Goal: Task Accomplishment & Management: Complete application form

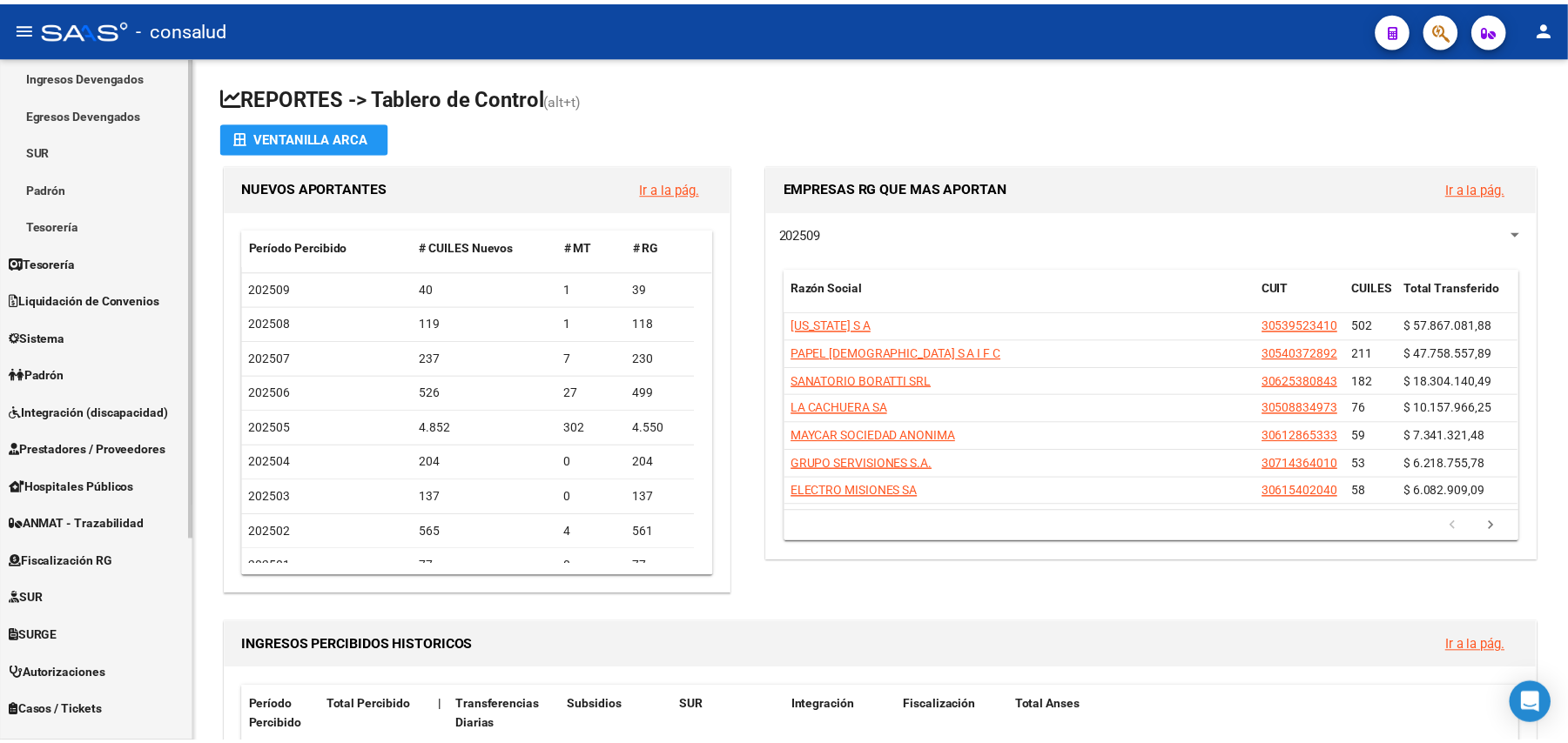
scroll to position [232, 0]
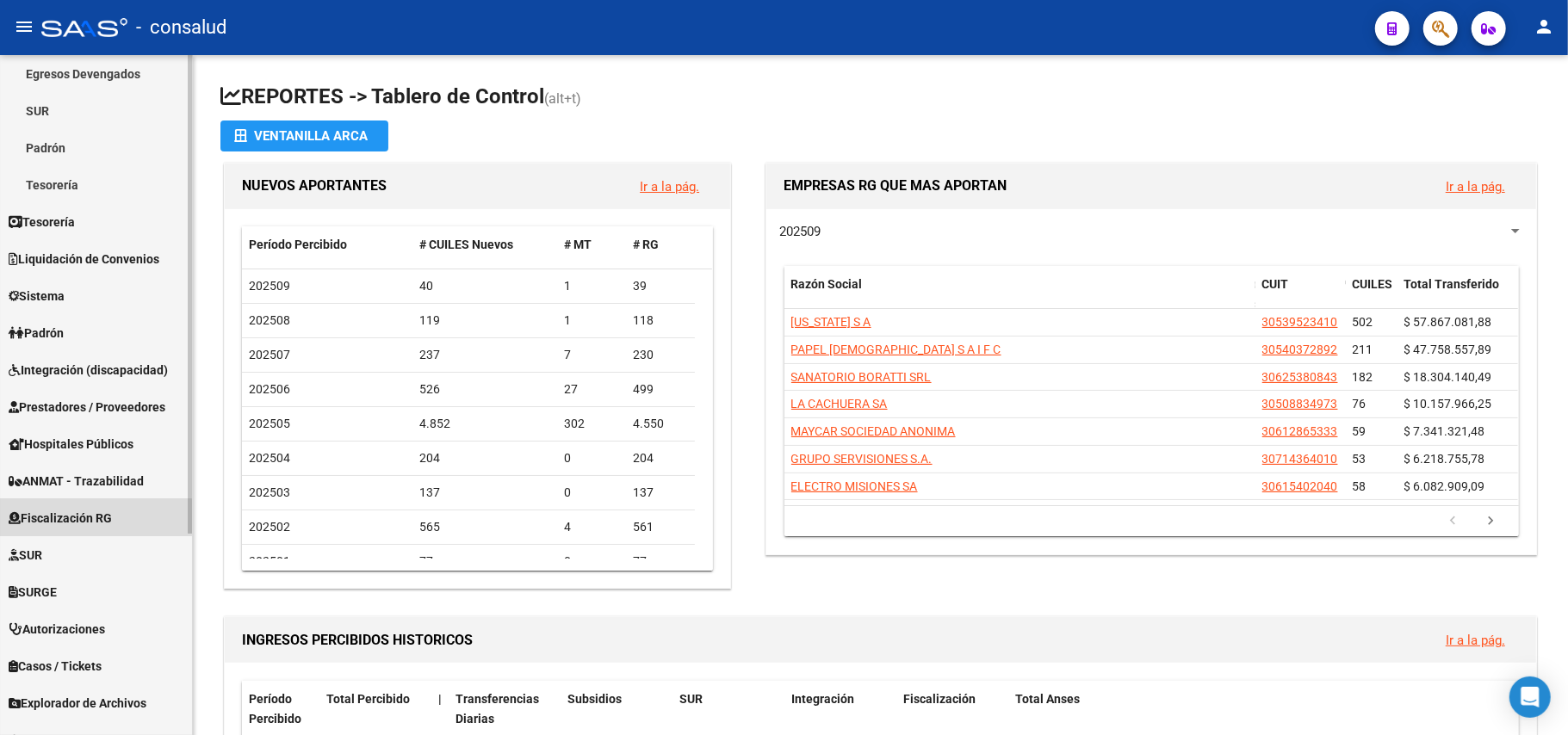
click at [93, 517] on span "Fiscalización RG" at bounding box center [60, 519] width 104 height 19
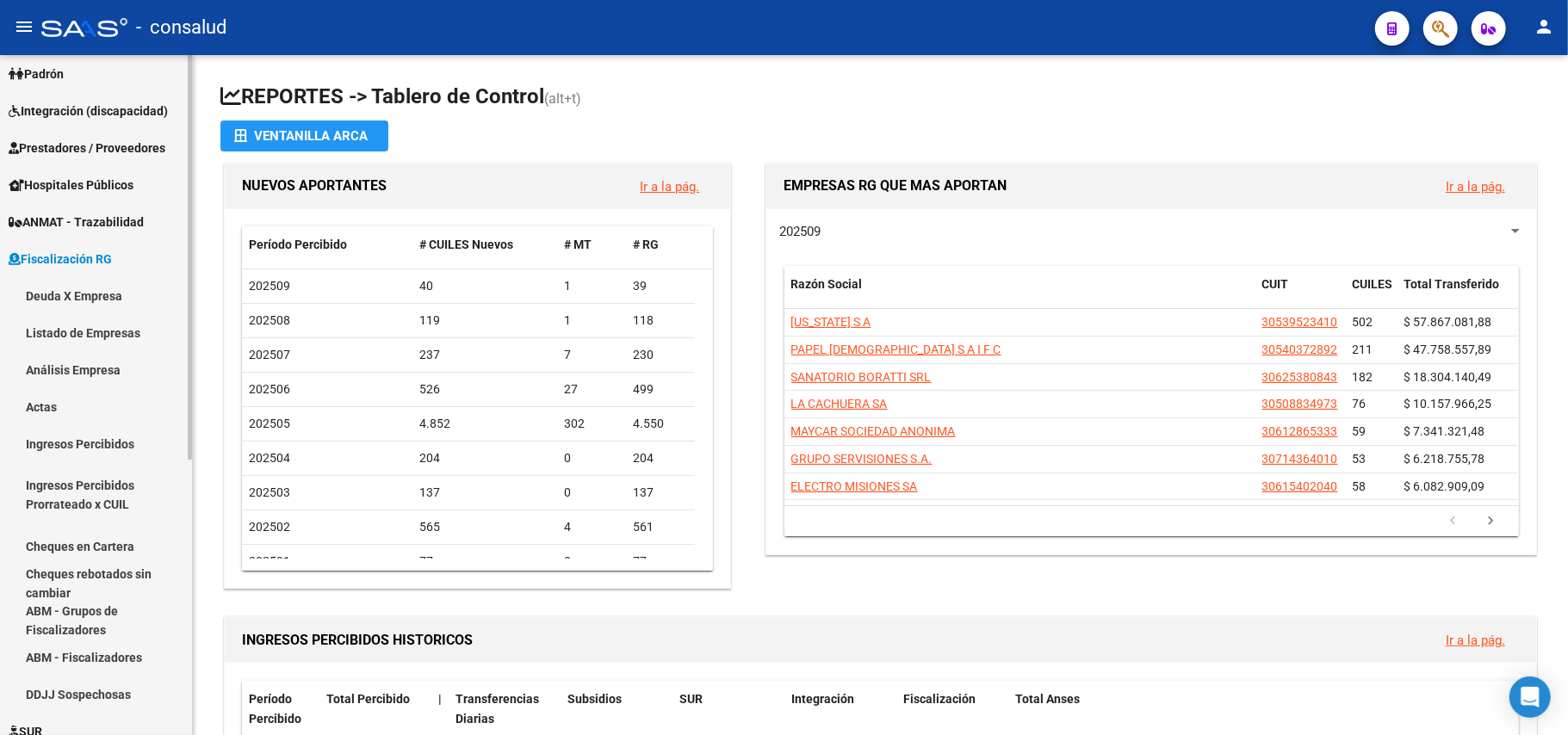
click at [86, 298] on link "Deuda X Empresa" at bounding box center [96, 295] width 192 height 37
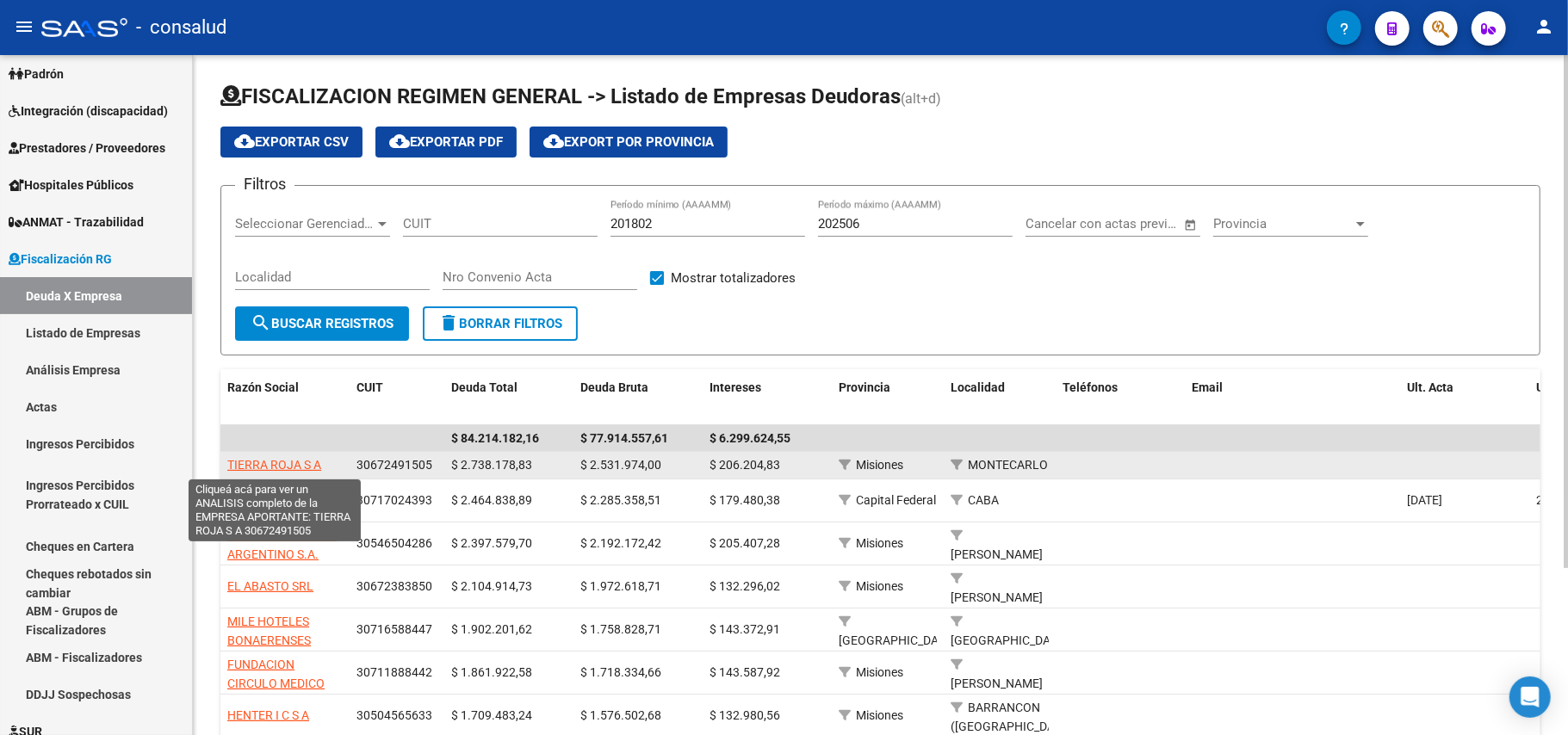
click at [299, 459] on span "TIERRA ROJA S A" at bounding box center [274, 465] width 94 height 14
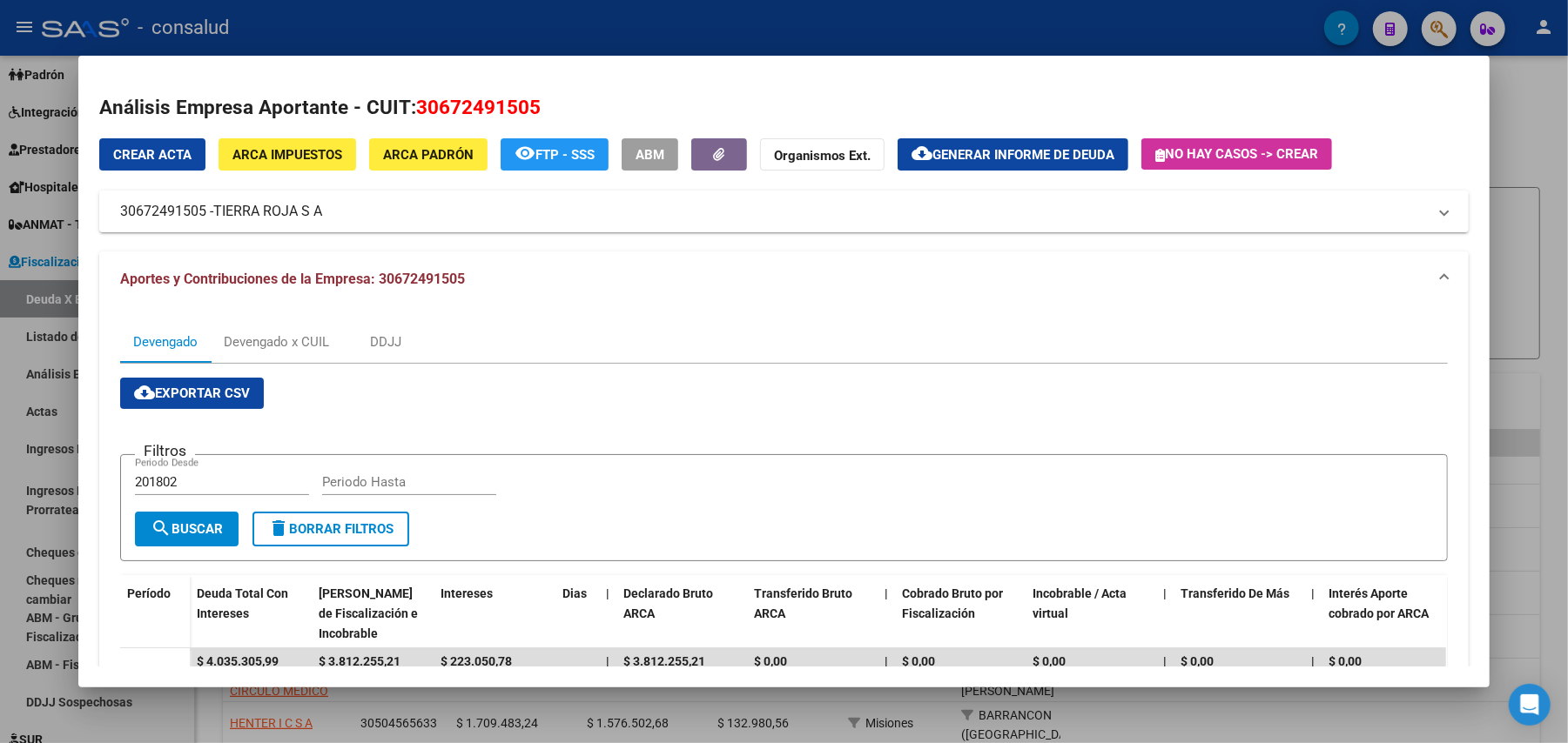
click at [989, 144] on button "cloud_download Generar informe de deuda" at bounding box center [1014, 154] width 231 height 32
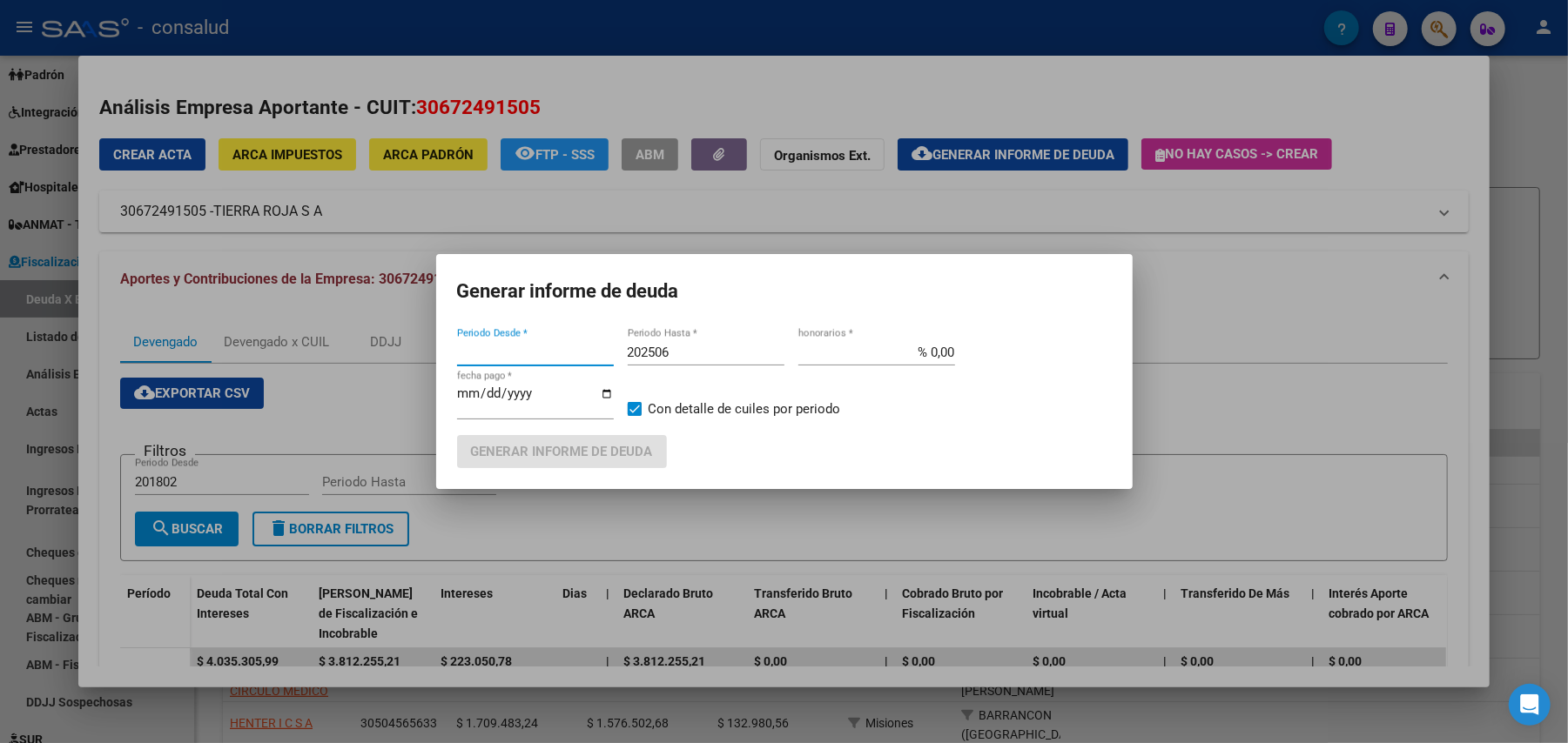
type input "201802"
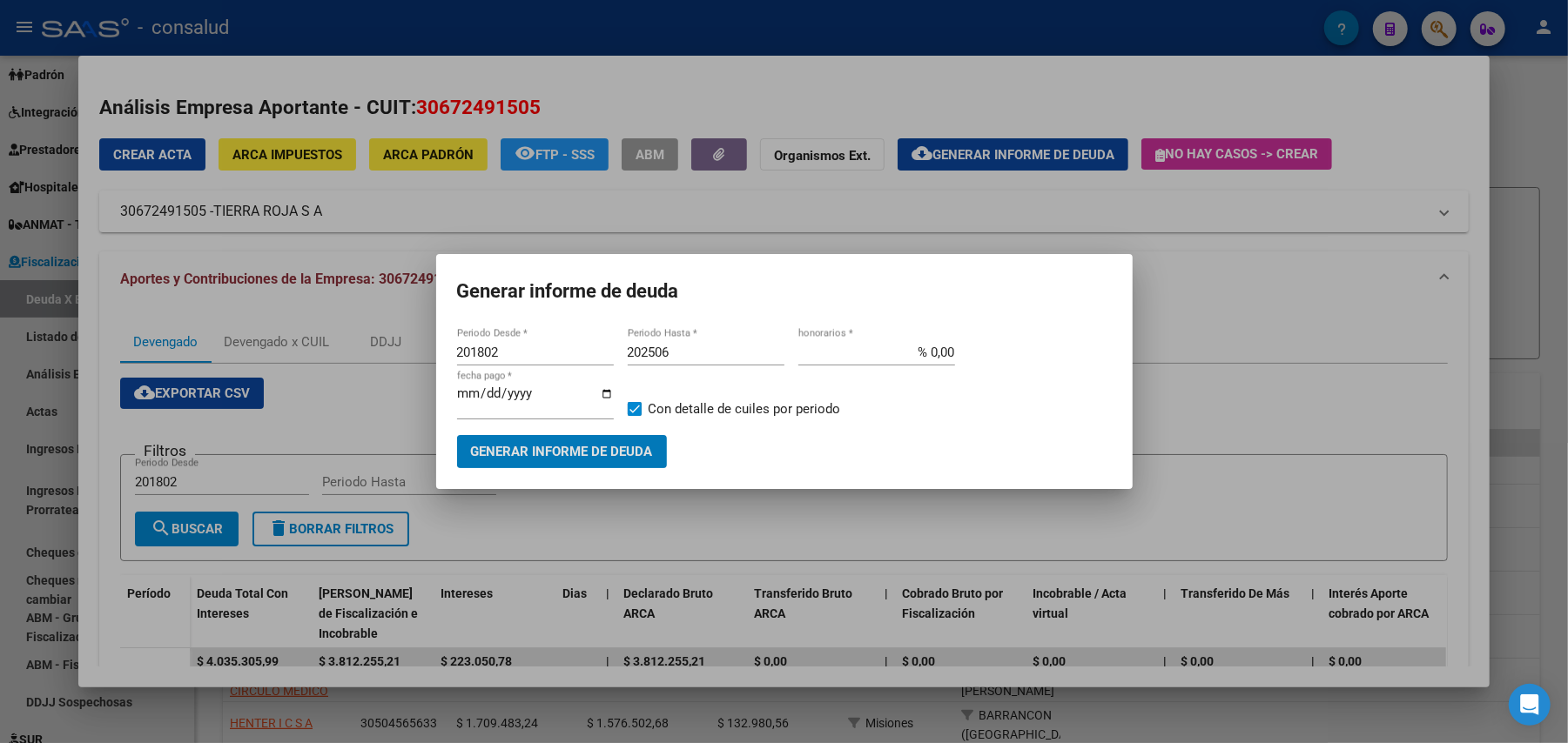
click at [677, 347] on input "202506" at bounding box center [706, 352] width 157 height 16
type input "202507"
click at [586, 444] on span "Generar informe de deuda" at bounding box center [562, 452] width 182 height 16
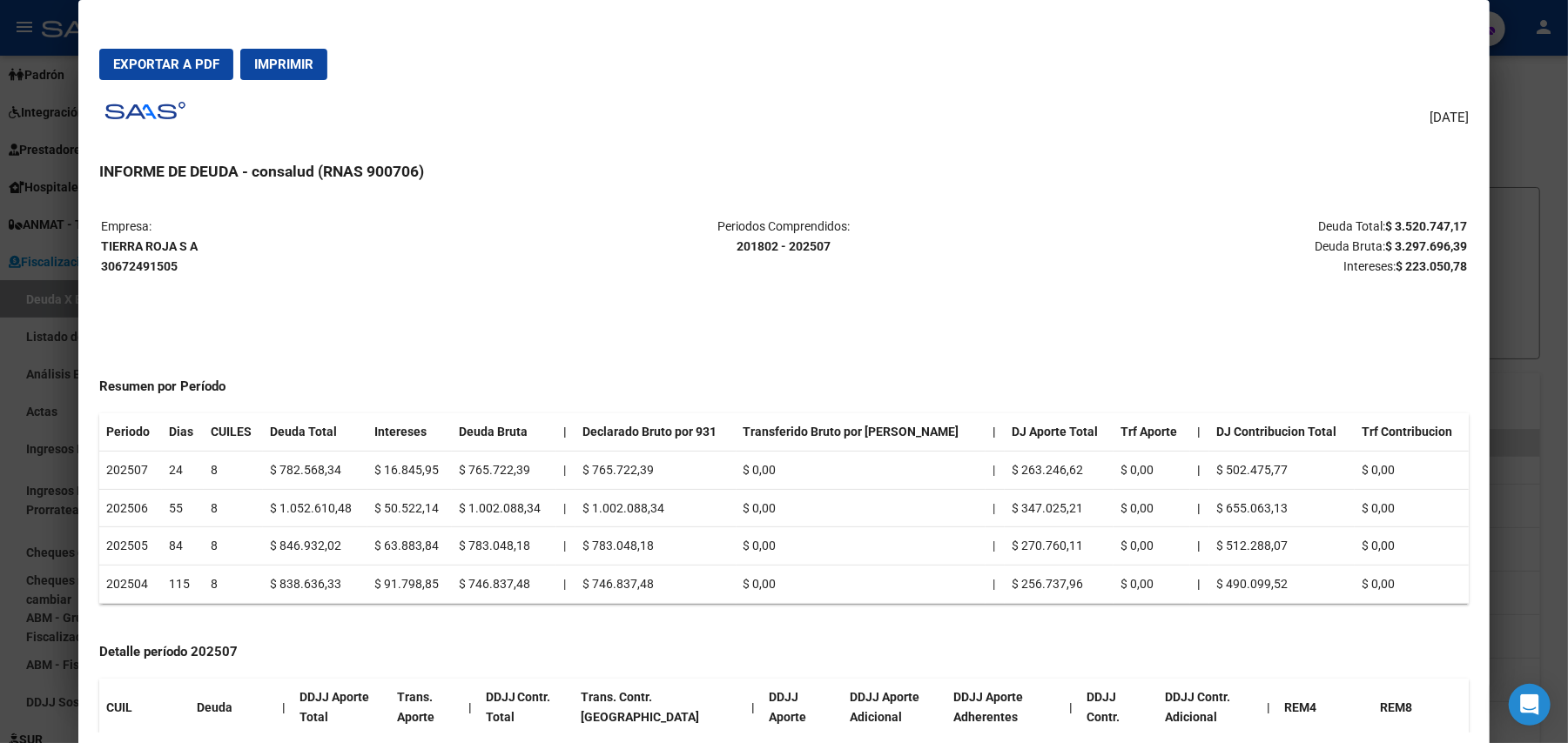
click at [133, 57] on span "Exportar a PDF" at bounding box center [166, 65] width 106 height 16
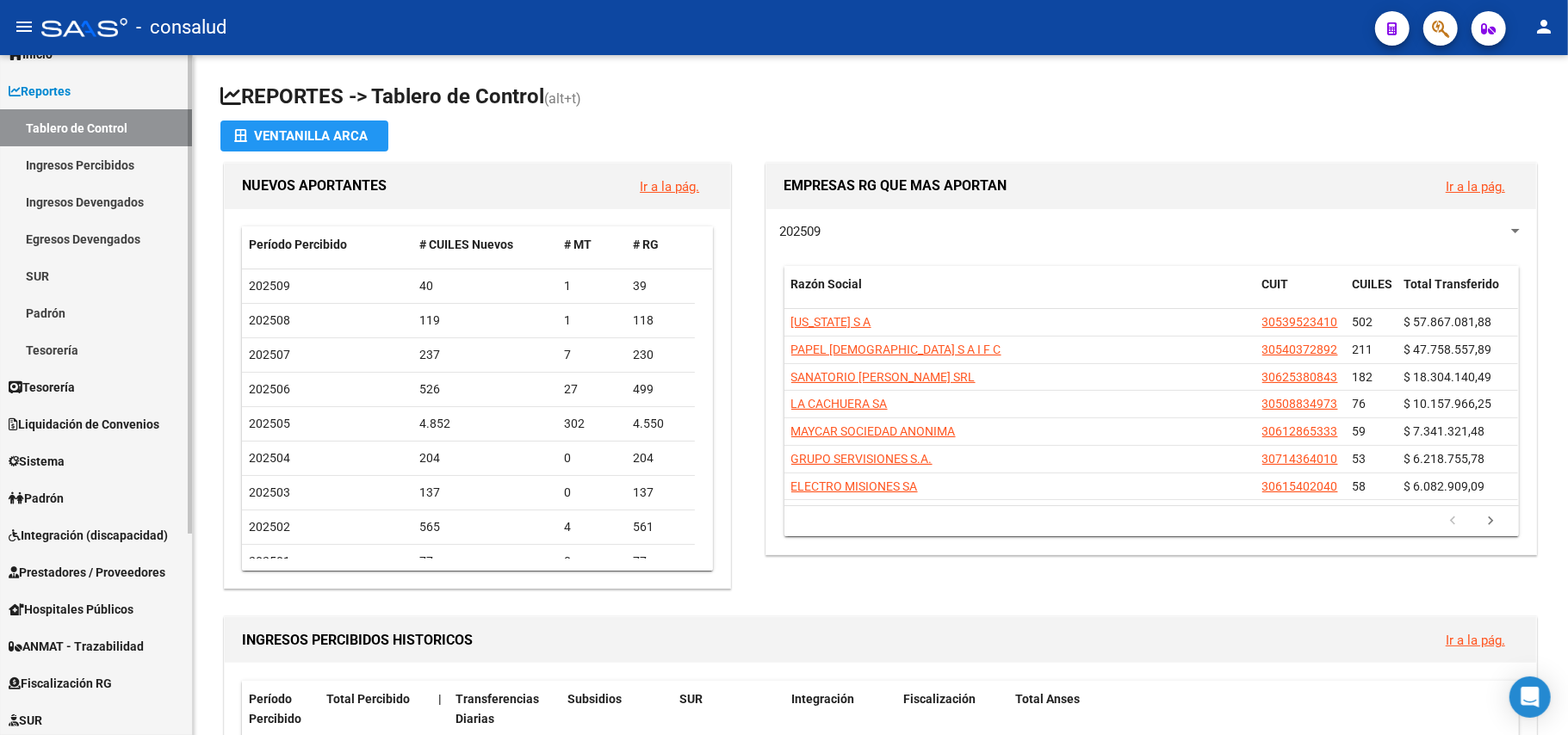
scroll to position [114, 0]
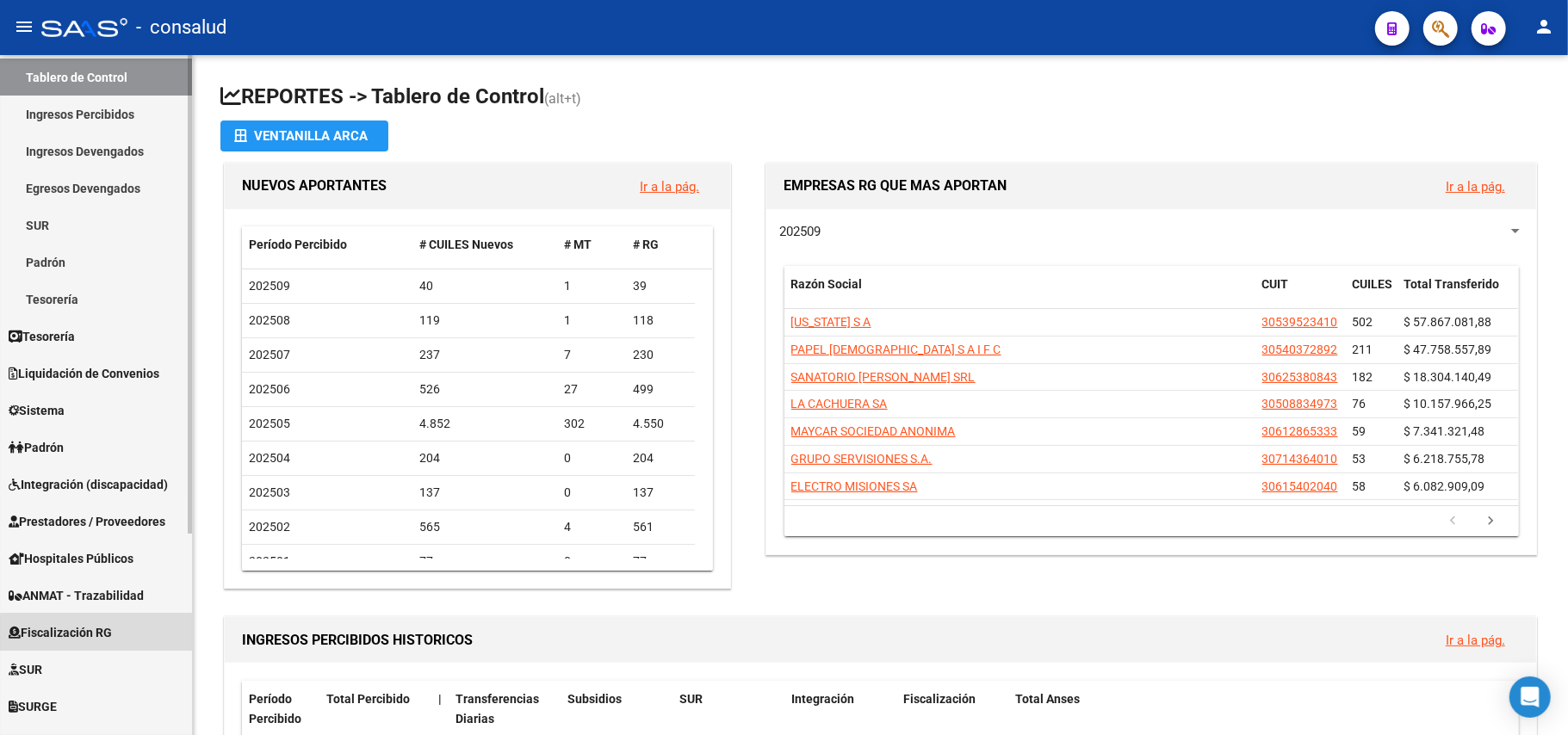
click at [117, 641] on link "Fiscalización RG" at bounding box center [96, 632] width 192 height 37
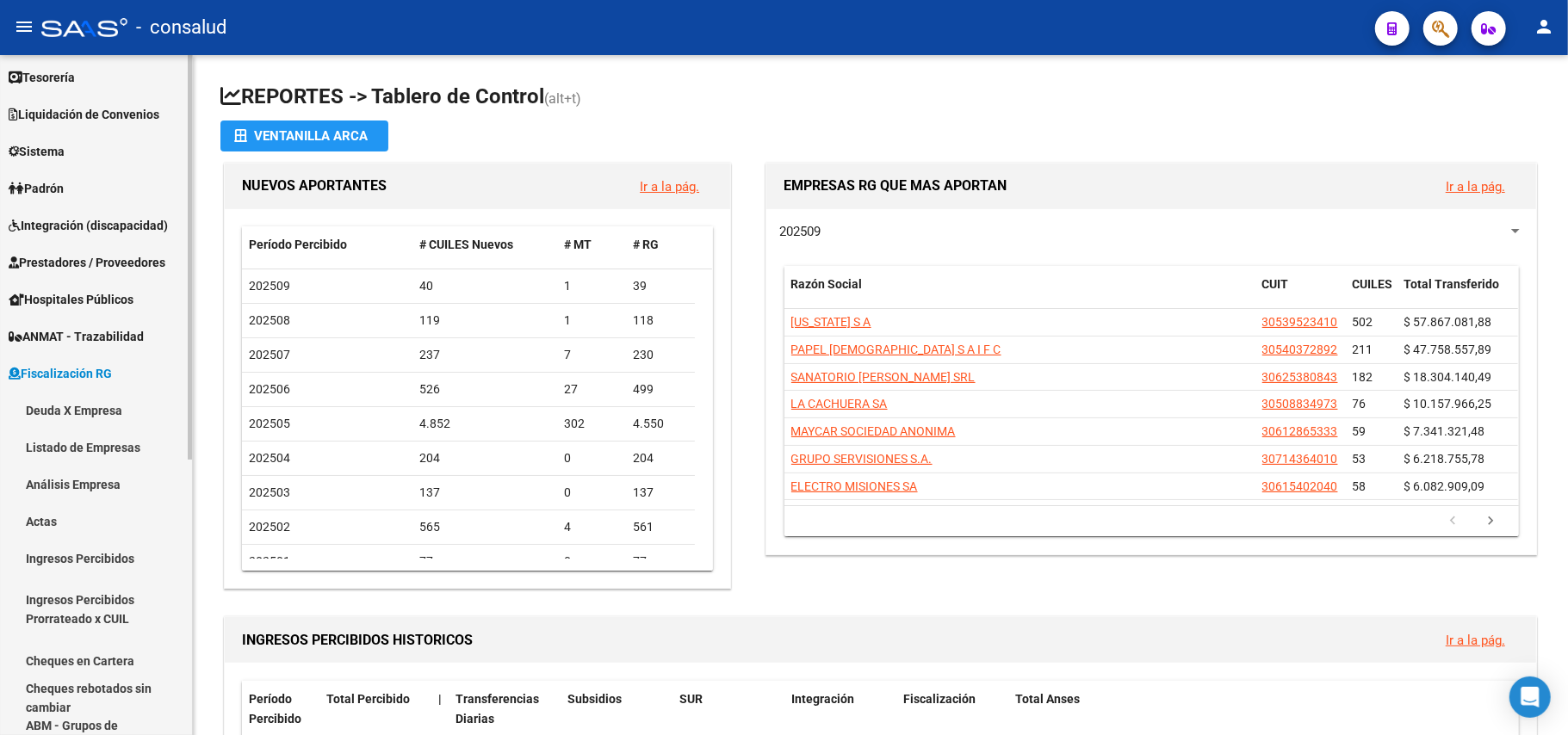
click at [80, 418] on link "Deuda X Empresa" at bounding box center [96, 411] width 192 height 37
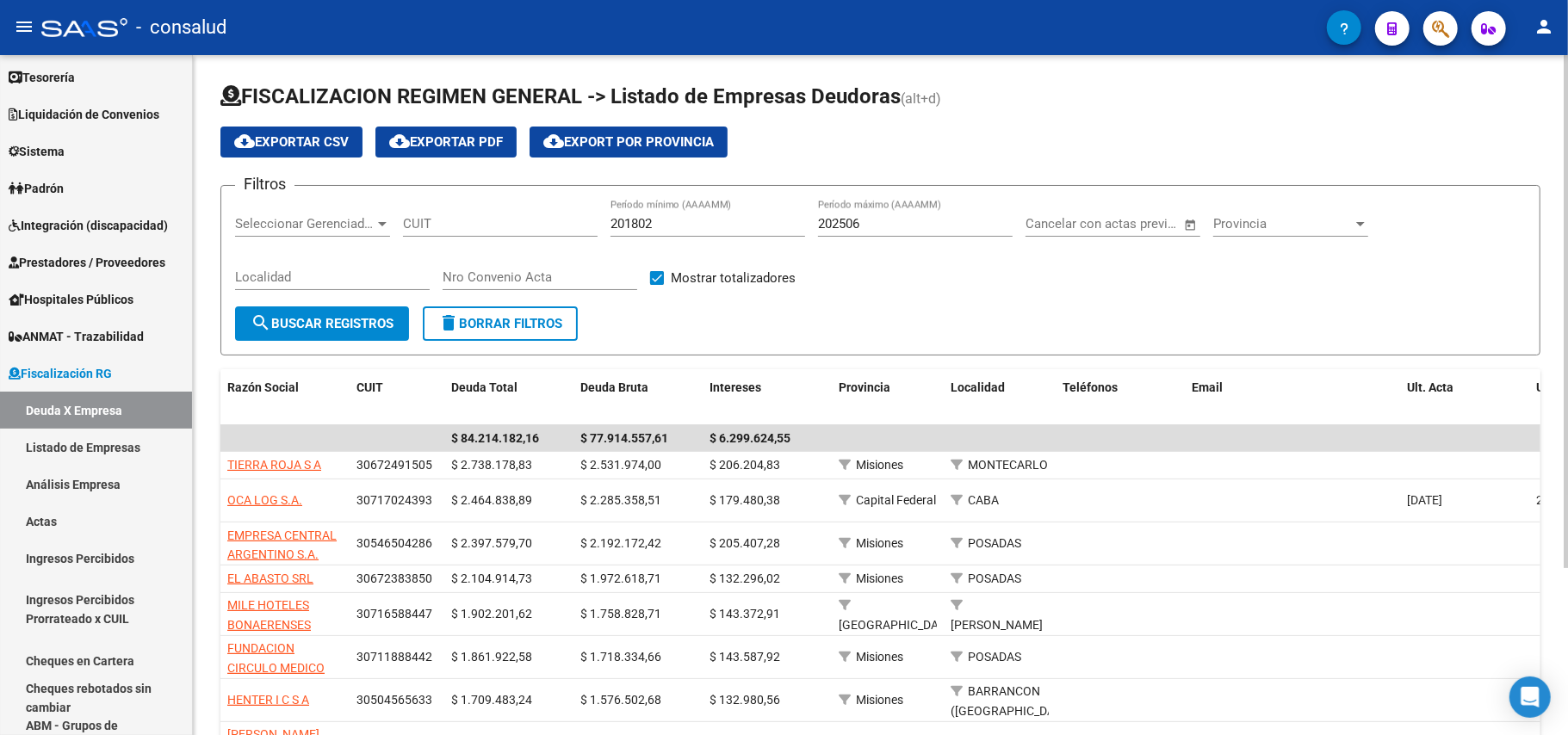
click at [442, 225] on input "CUIT" at bounding box center [500, 224] width 195 height 15
type input "30-51439200-1"
click at [875, 219] on input "202506" at bounding box center [915, 224] width 195 height 15
type input "202507"
click at [373, 322] on span "search Buscar Registros" at bounding box center [323, 323] width 143 height 15
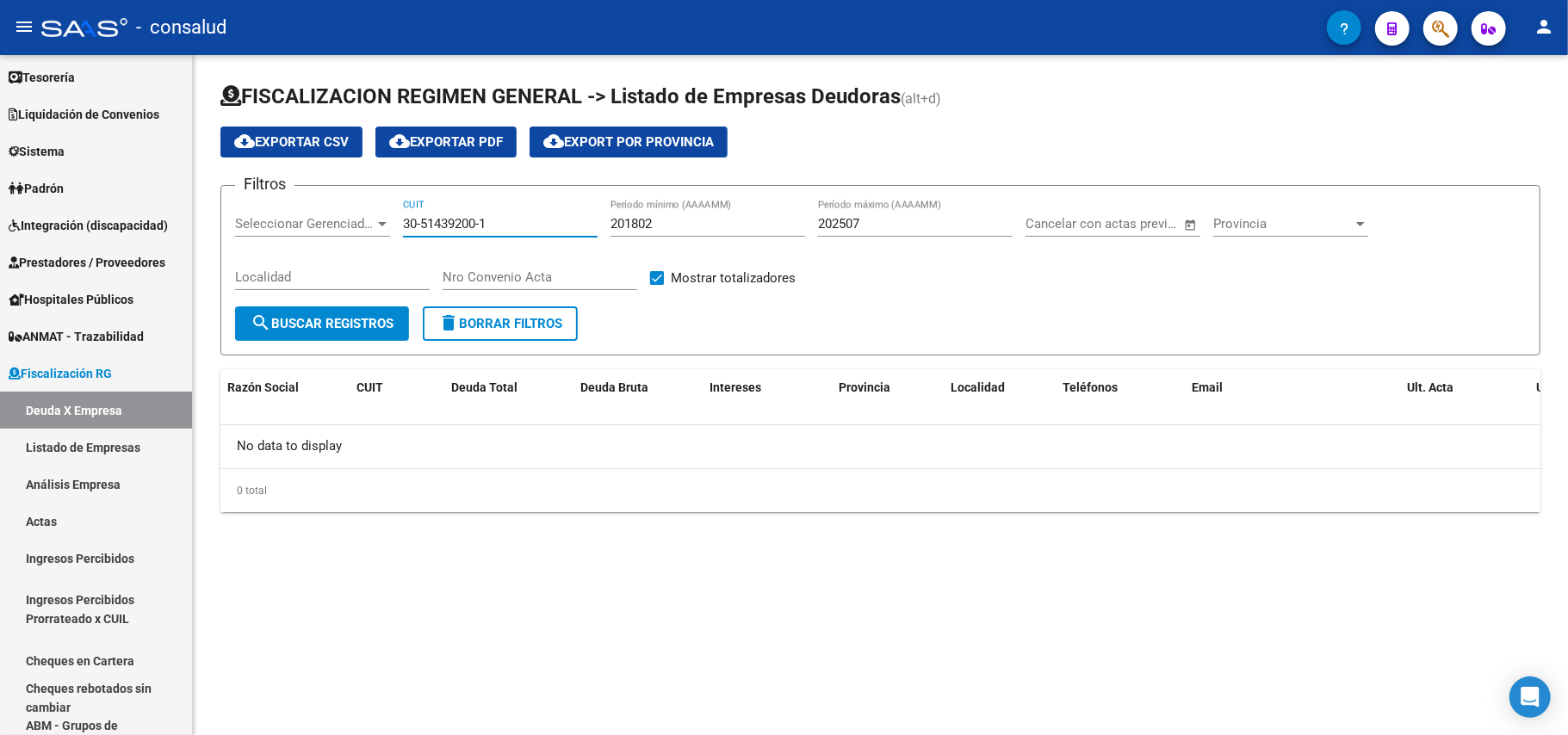
drag, startPoint x: 513, startPoint y: 225, endPoint x: 365, endPoint y: 226, distance: 148.0
click at [365, 226] on div "Filtros Seleccionar Gerenciador Seleccionar Gerenciador 30-51439200-1 CUIT 2018…" at bounding box center [880, 253] width 1291 height 107
type input "30-68791063-6"
click at [291, 317] on span "search Buscar Registros" at bounding box center [323, 323] width 143 height 15
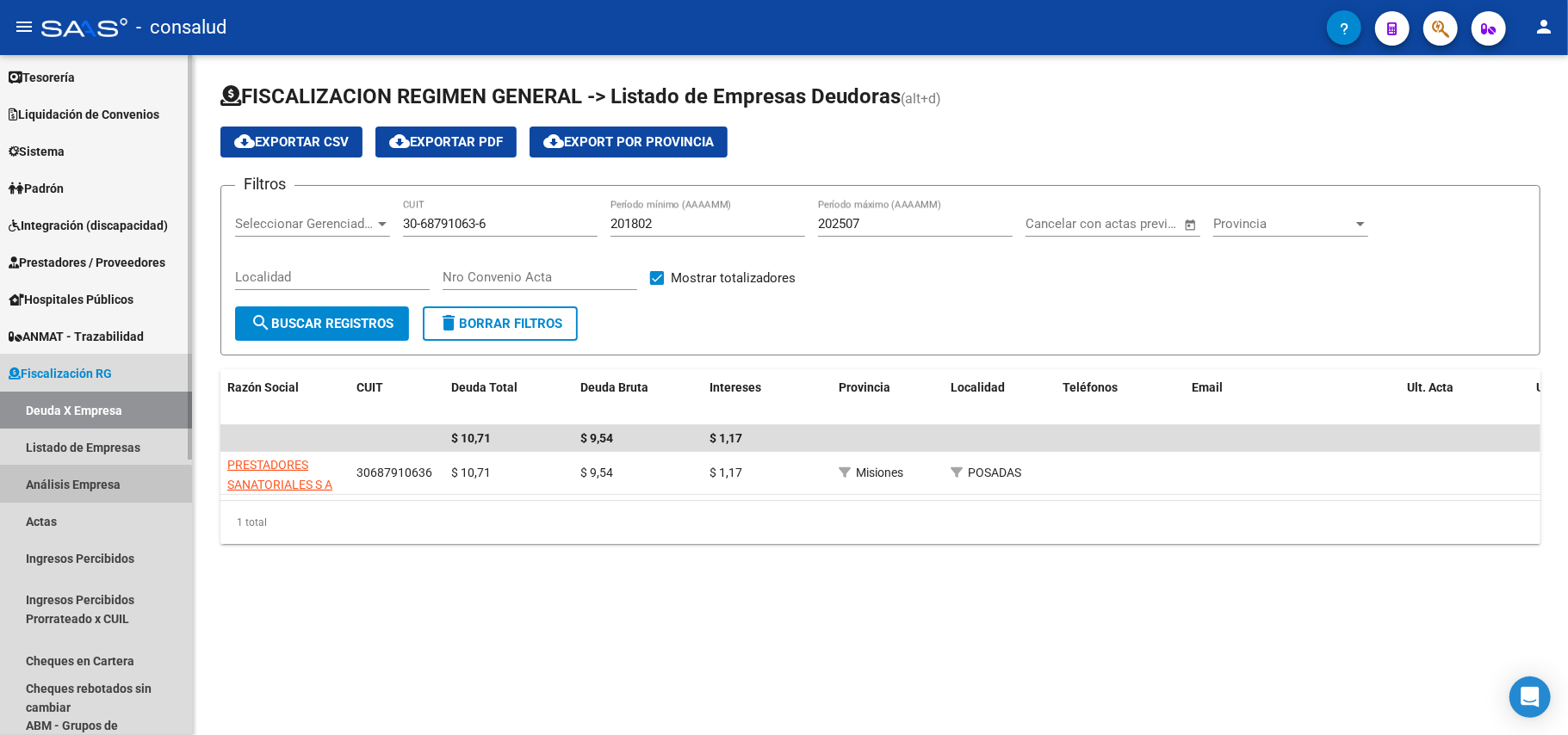
click at [74, 487] on link "Análisis Empresa" at bounding box center [96, 484] width 192 height 37
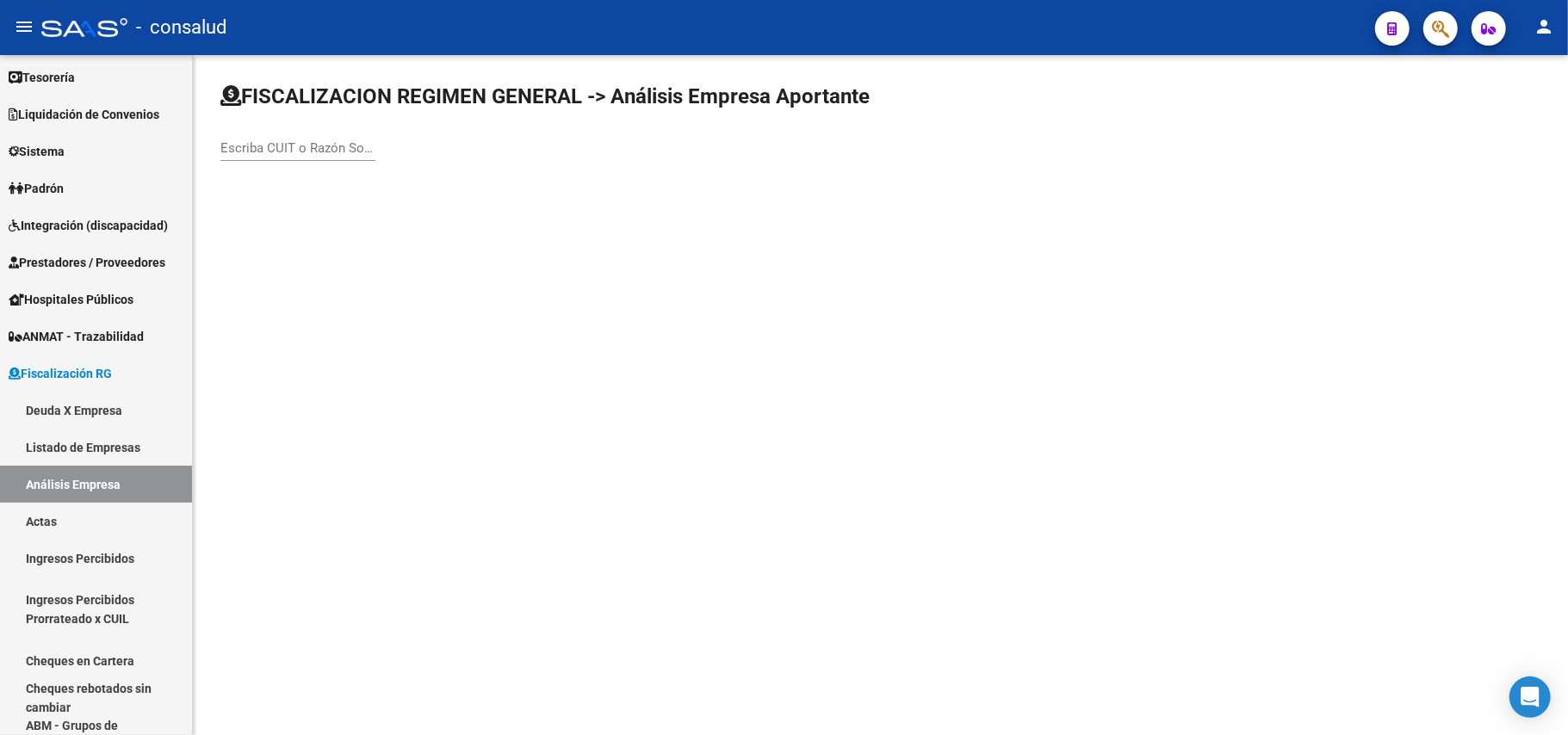
click at [284, 152] on input "Escriba CUIT o Razón Social para buscar" at bounding box center [298, 148] width 155 height 15
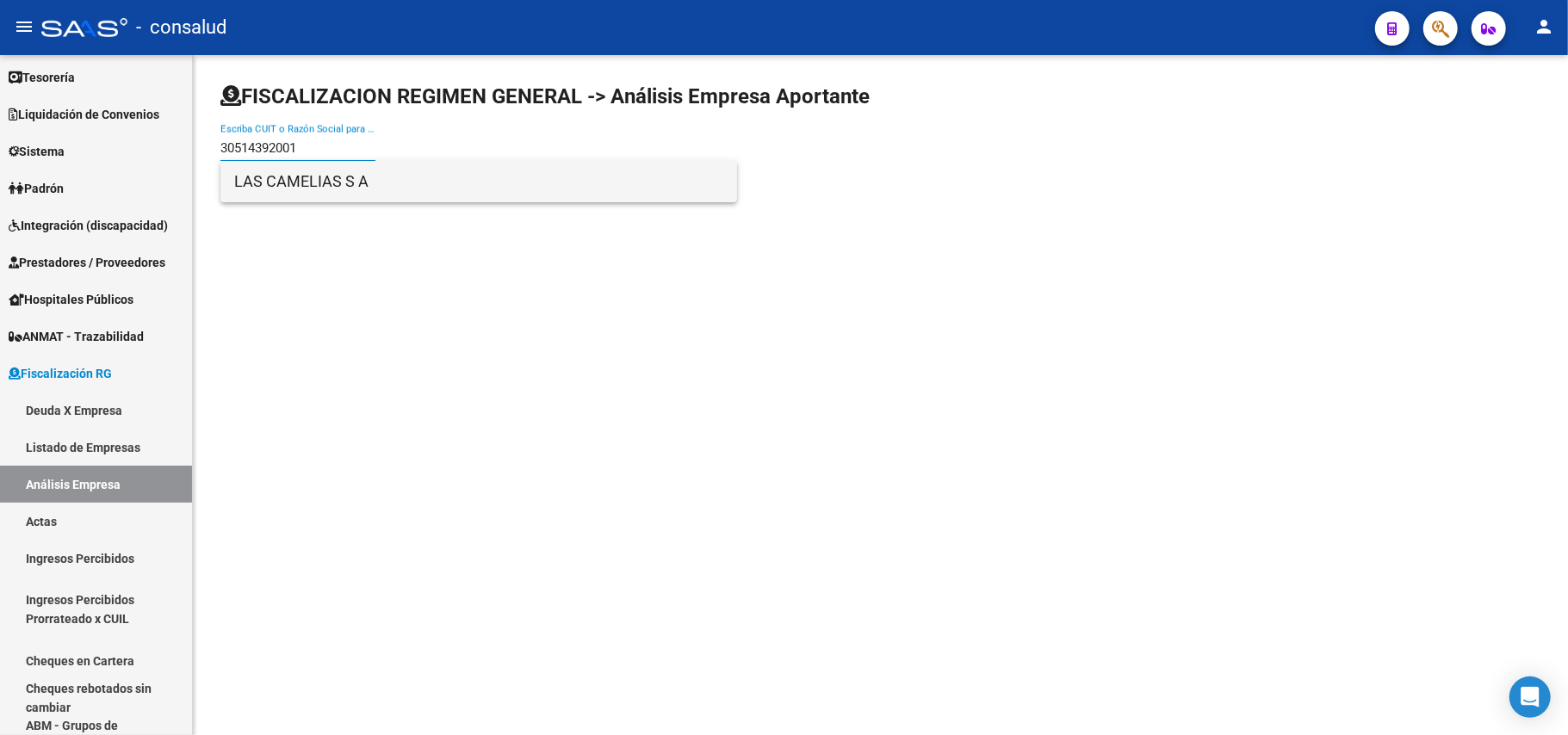
type input "30514392001"
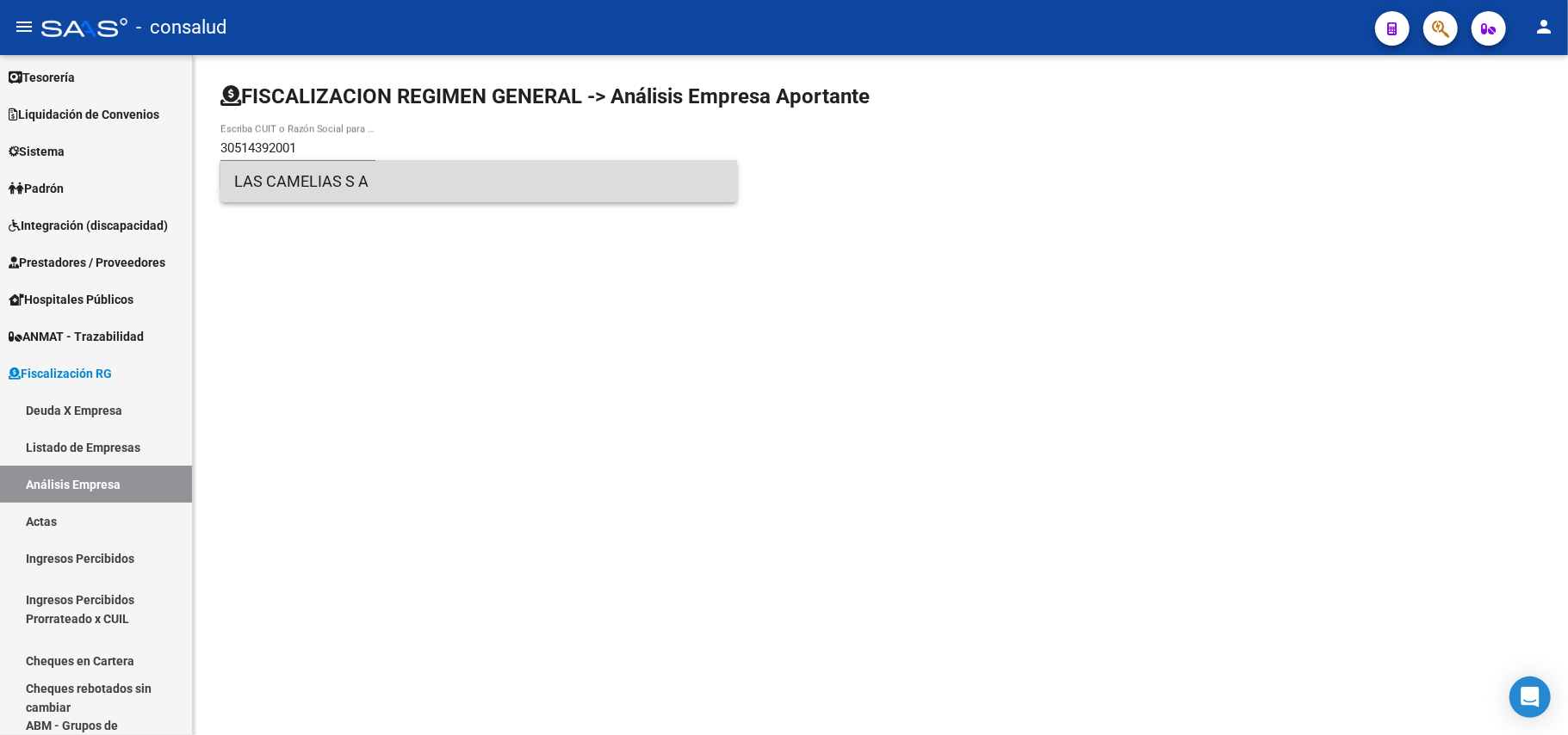
click at [307, 181] on span "LAS CAMELIAS S A" at bounding box center [478, 181] width 489 height 42
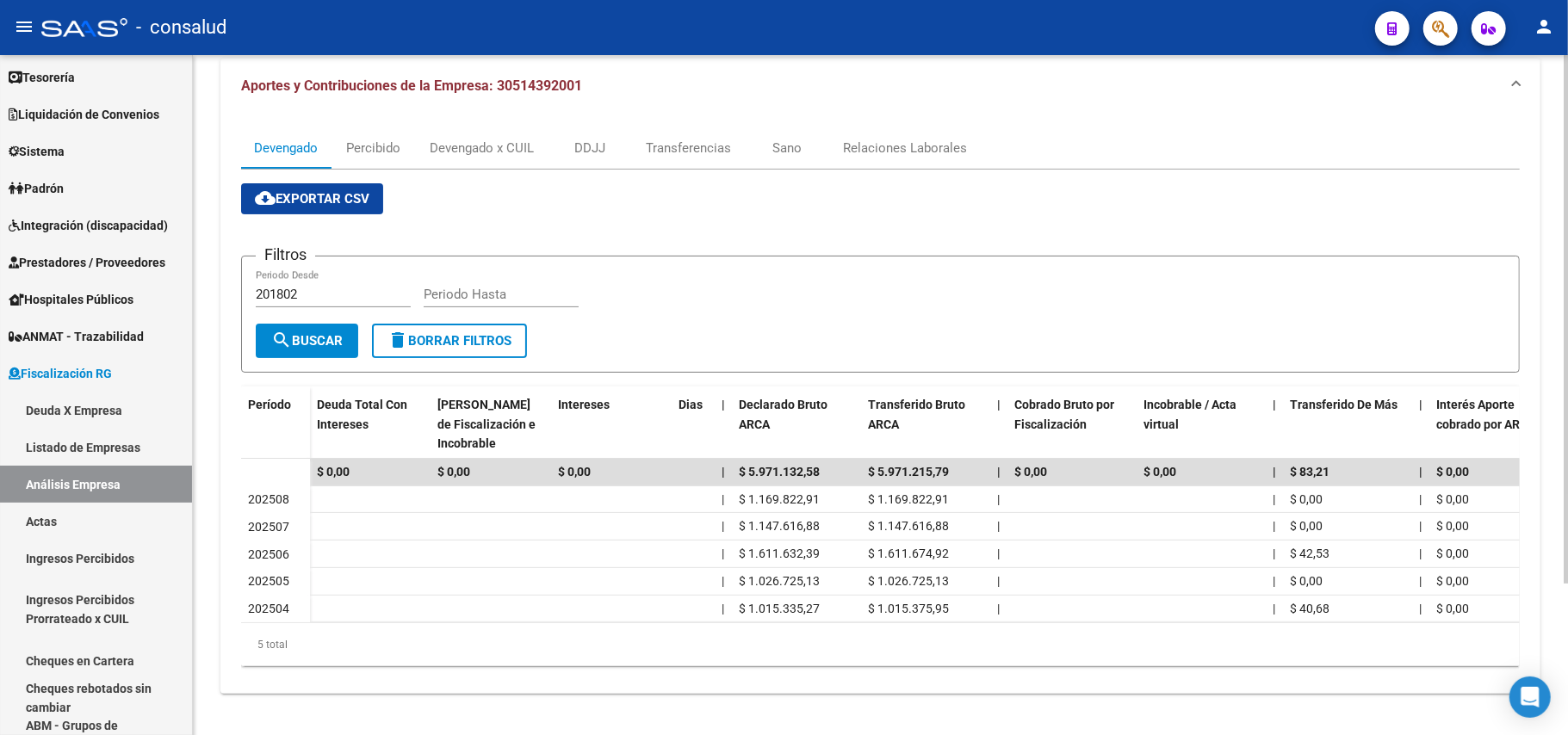
scroll to position [195, 0]
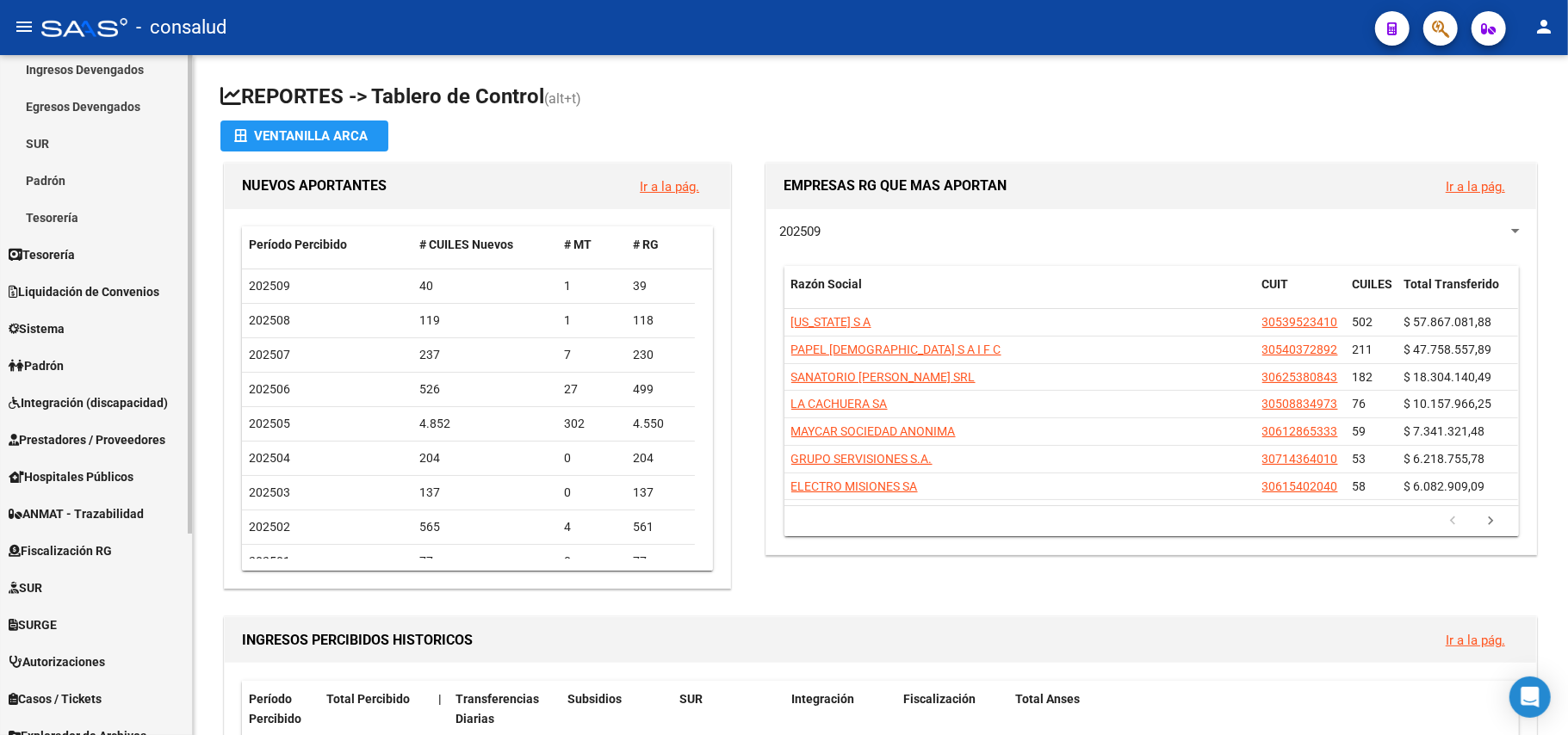
scroll to position [290, 0]
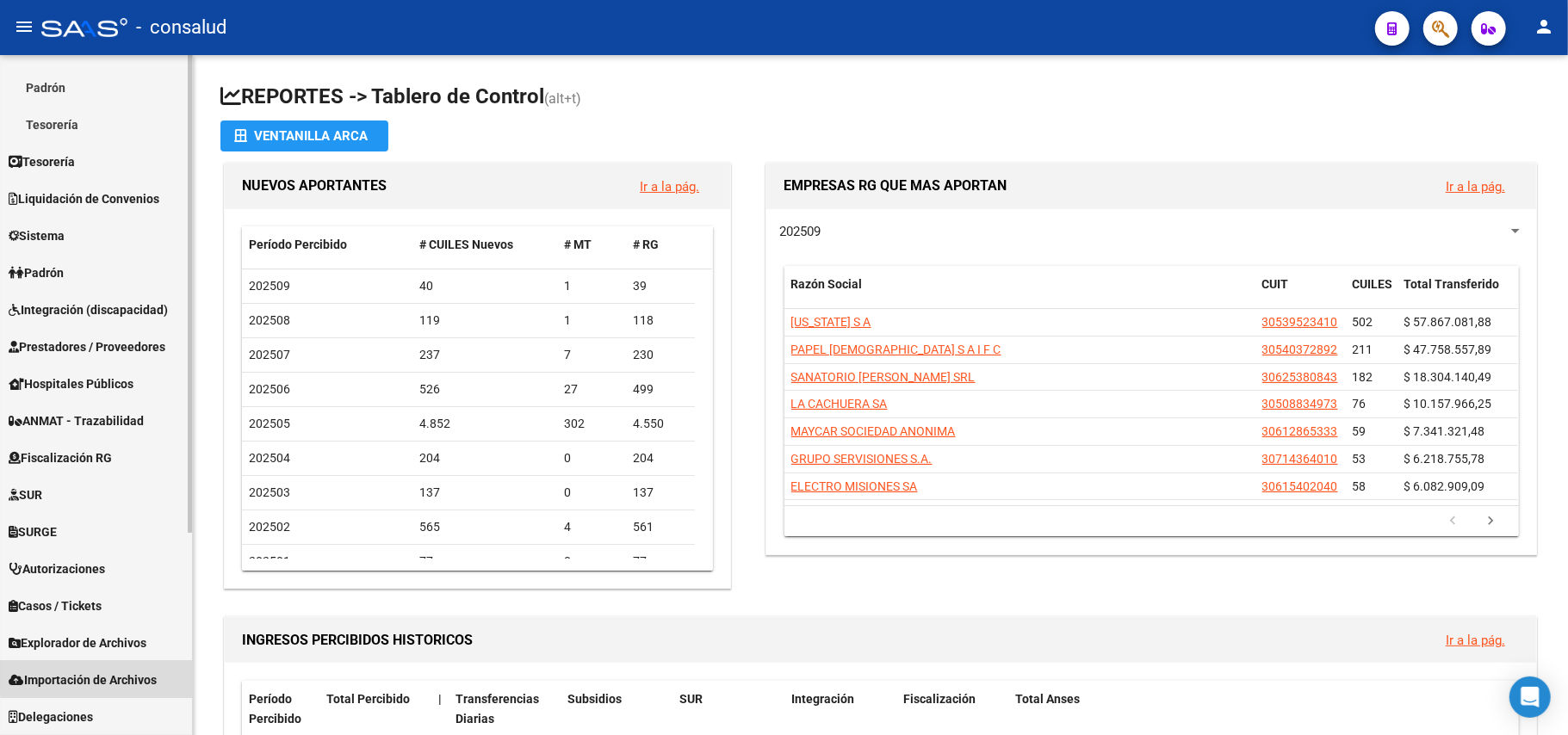
click at [120, 676] on span "Importación de Archivos" at bounding box center [82, 681] width 148 height 19
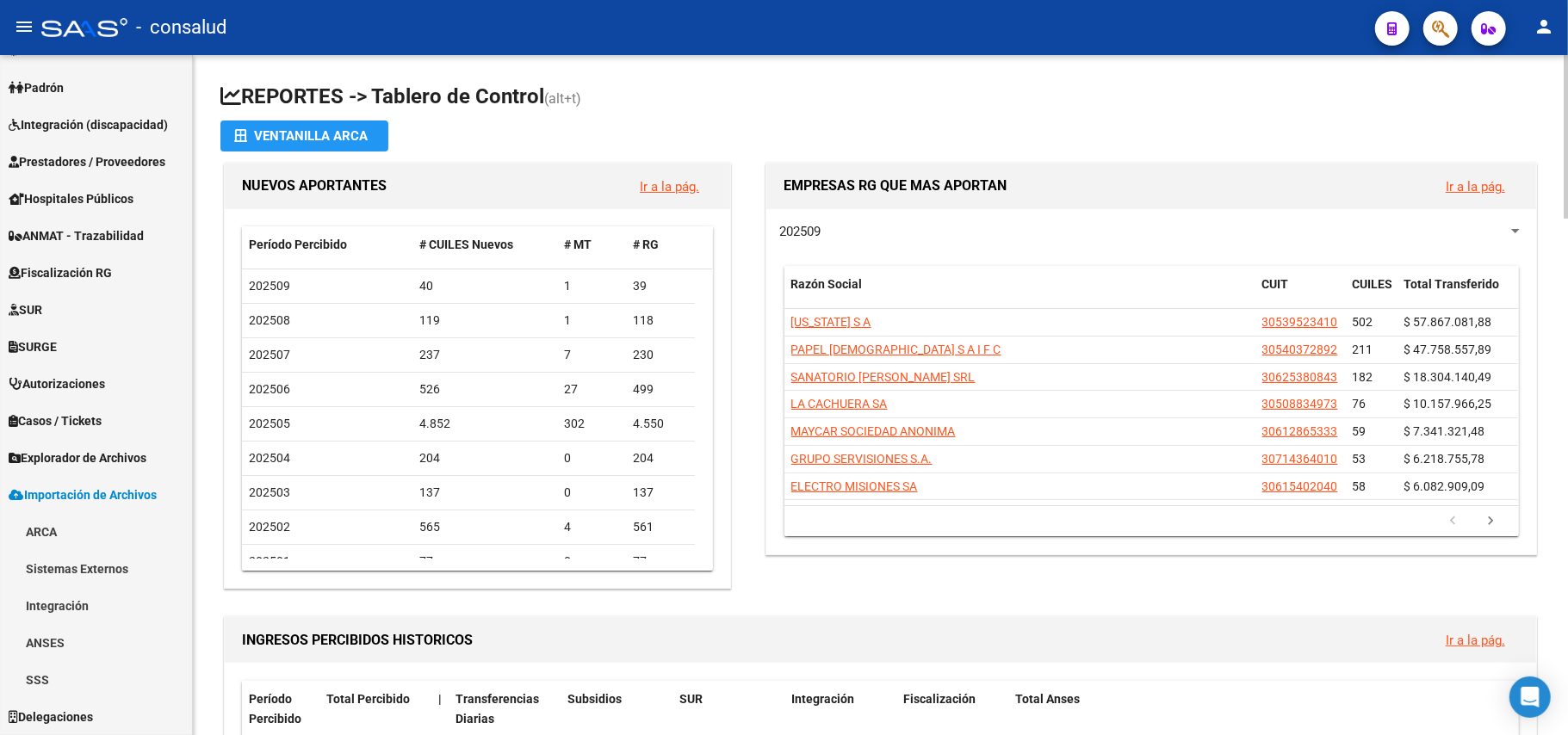
scroll to position [214, 0]
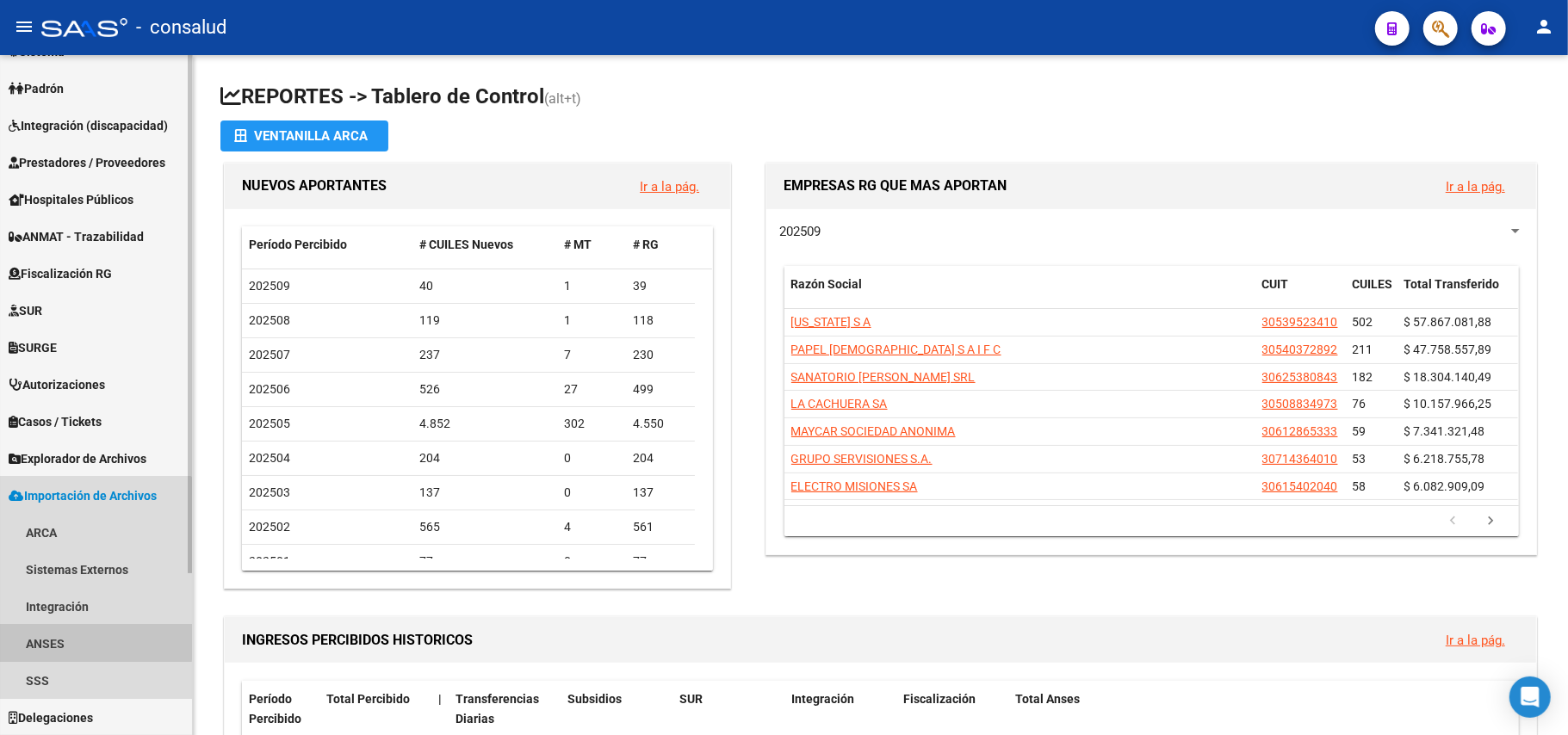
click at [66, 641] on link "ANSES" at bounding box center [96, 644] width 192 height 37
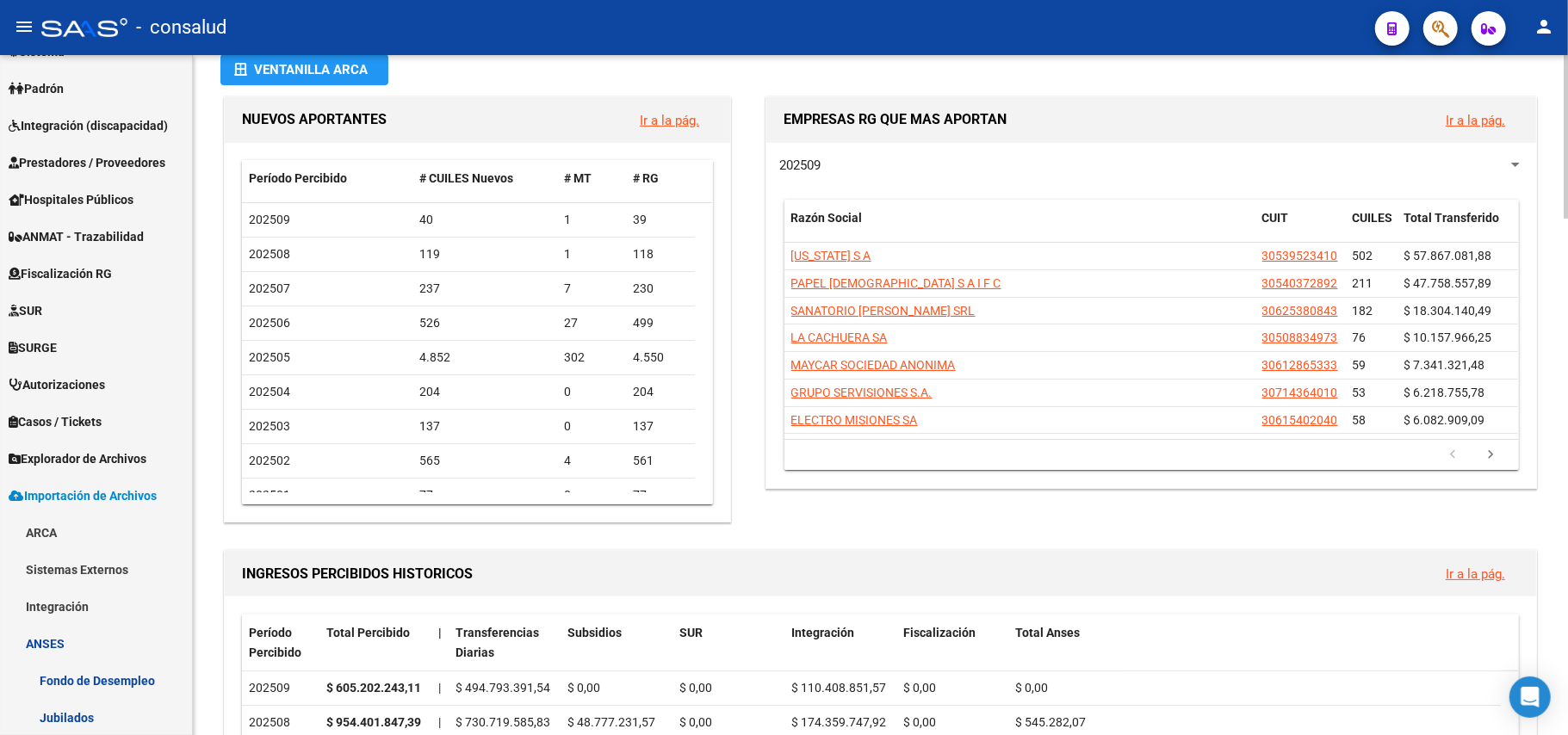
scroll to position [114, 0]
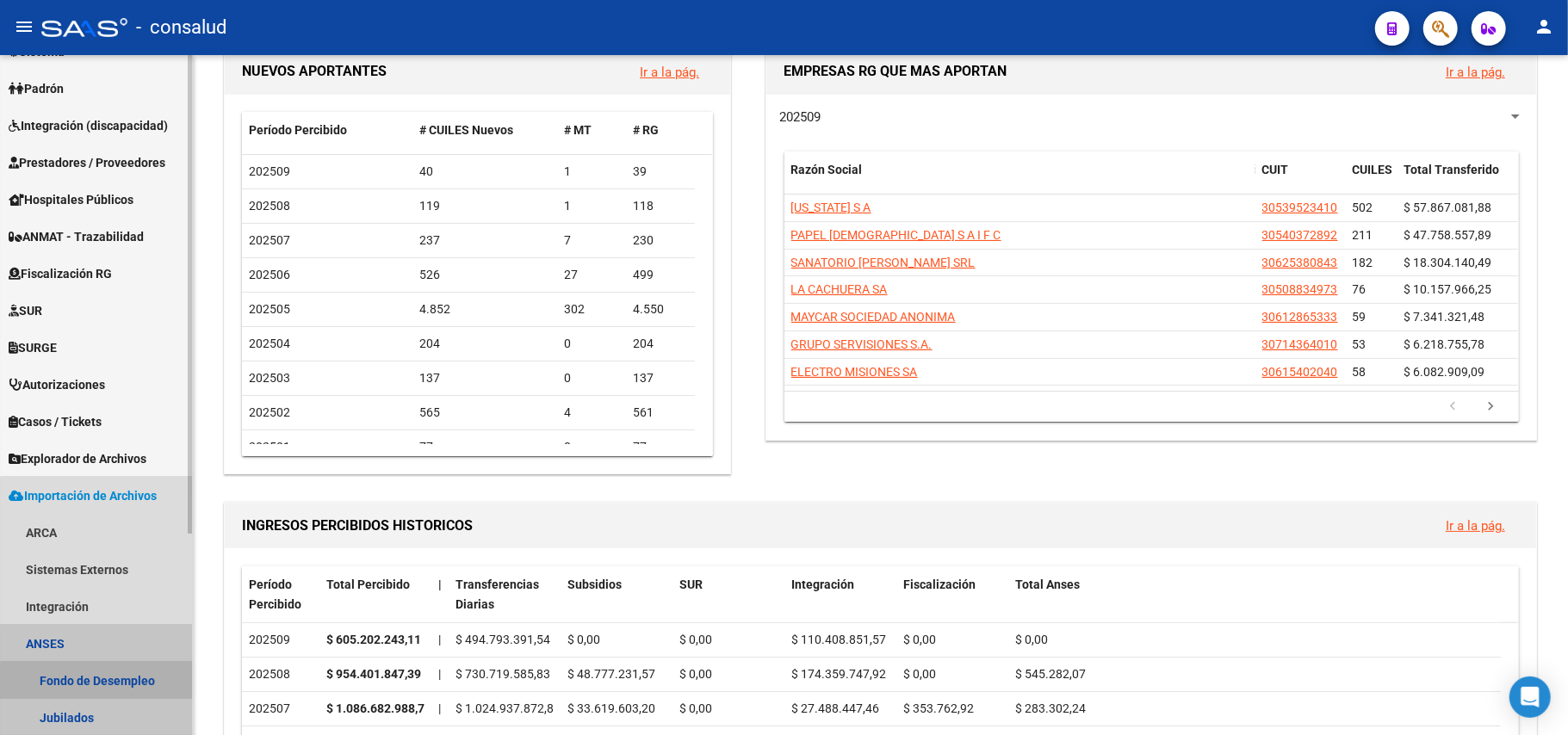
click at [100, 682] on link "Fondo de Desempleo" at bounding box center [96, 681] width 192 height 37
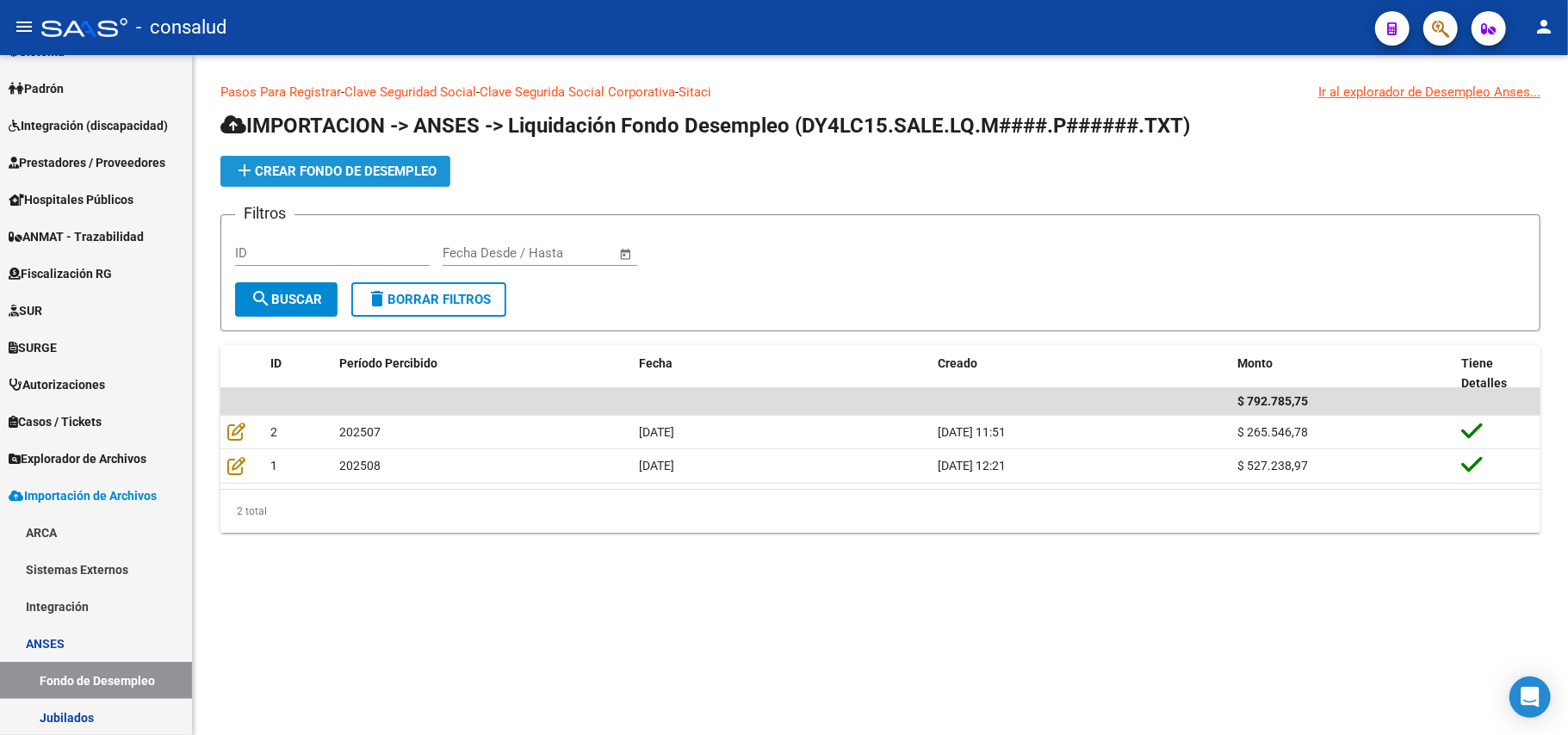
click at [304, 174] on span "add Crear Fondo de Desempleo" at bounding box center [335, 171] width 202 height 15
click at [346, 172] on span "add Crear Fondo de Desempleo" at bounding box center [335, 171] width 202 height 15
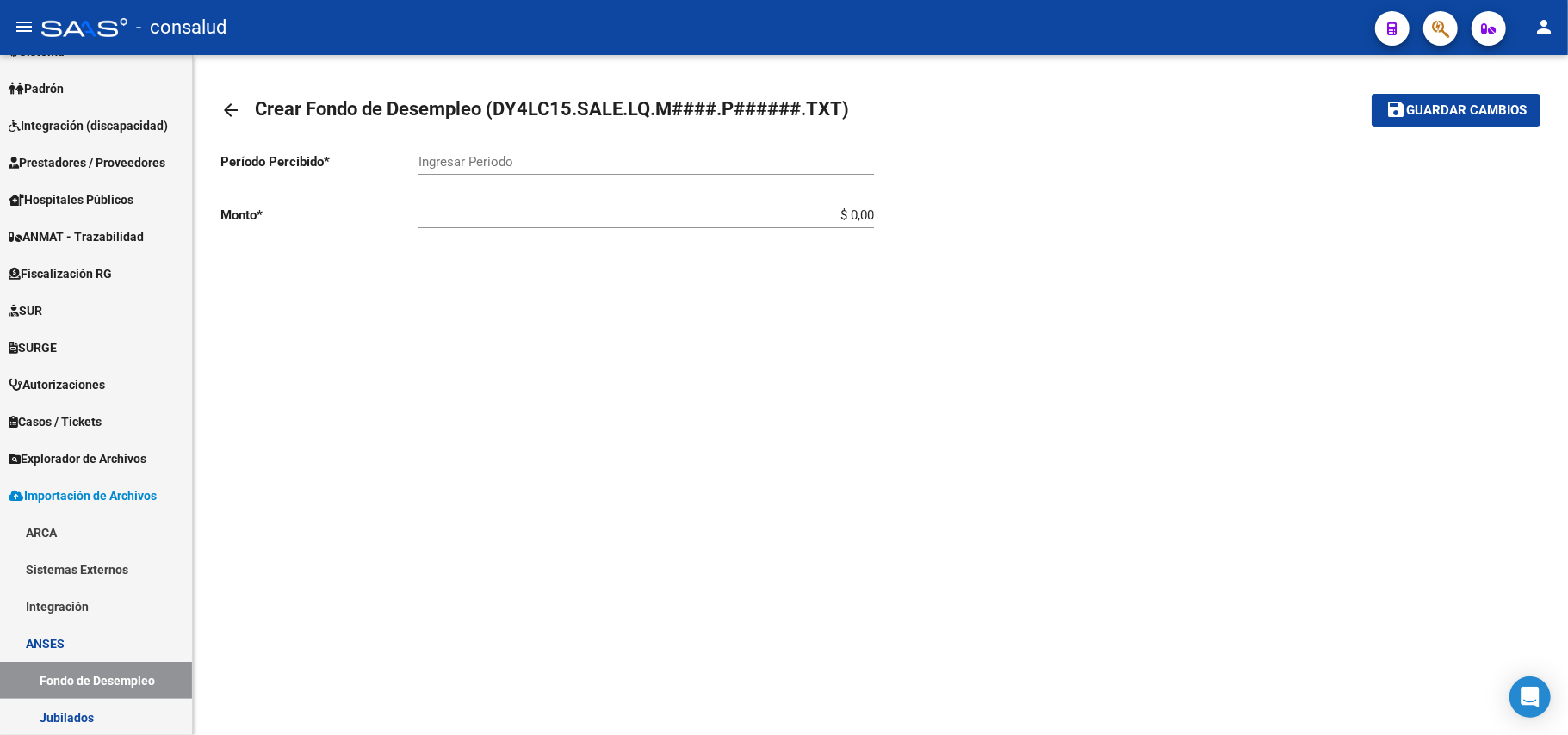
click at [566, 155] on input "Ingresar Periodo" at bounding box center [646, 162] width 455 height 15
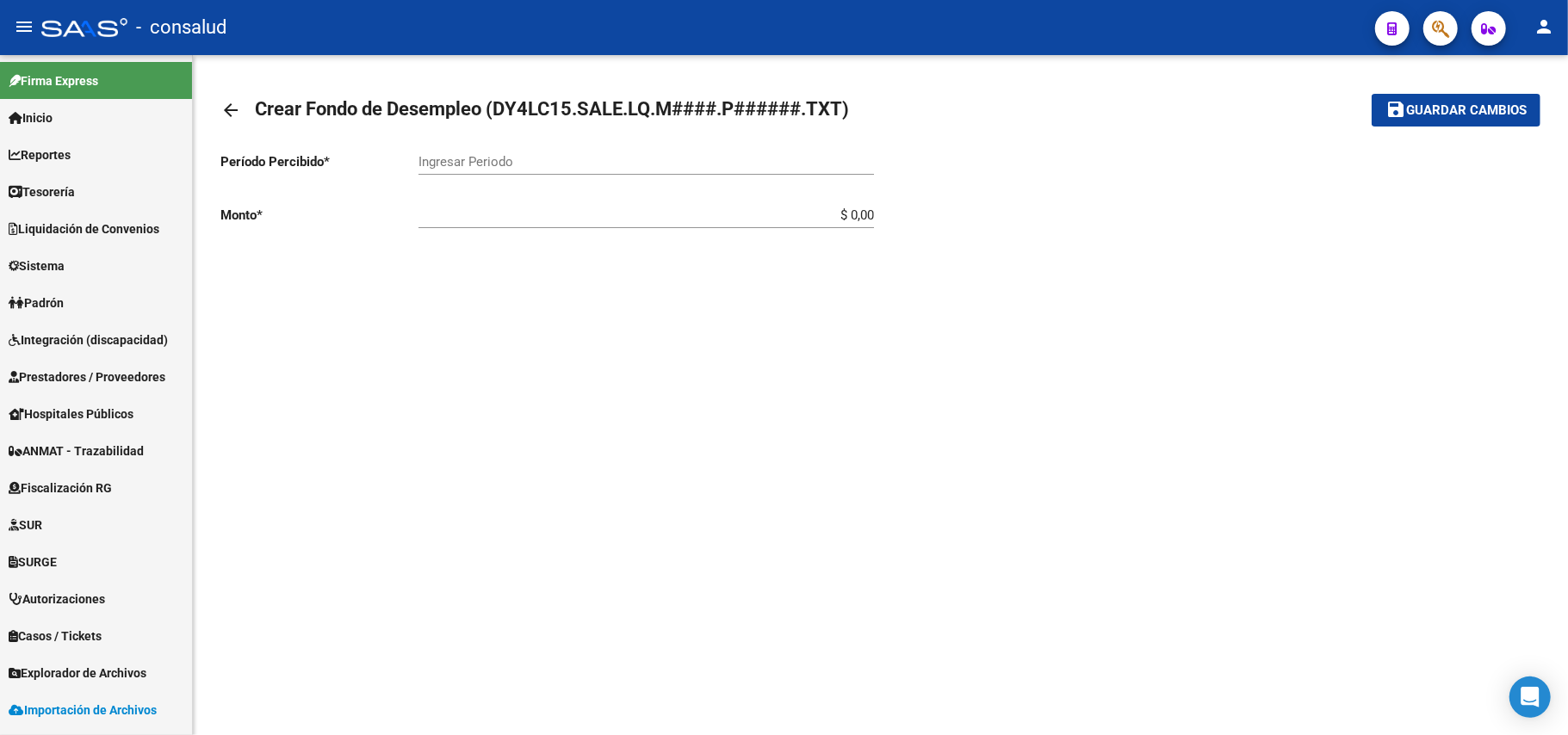
click at [491, 149] on div "Ingresar Periodo" at bounding box center [646, 156] width 455 height 37
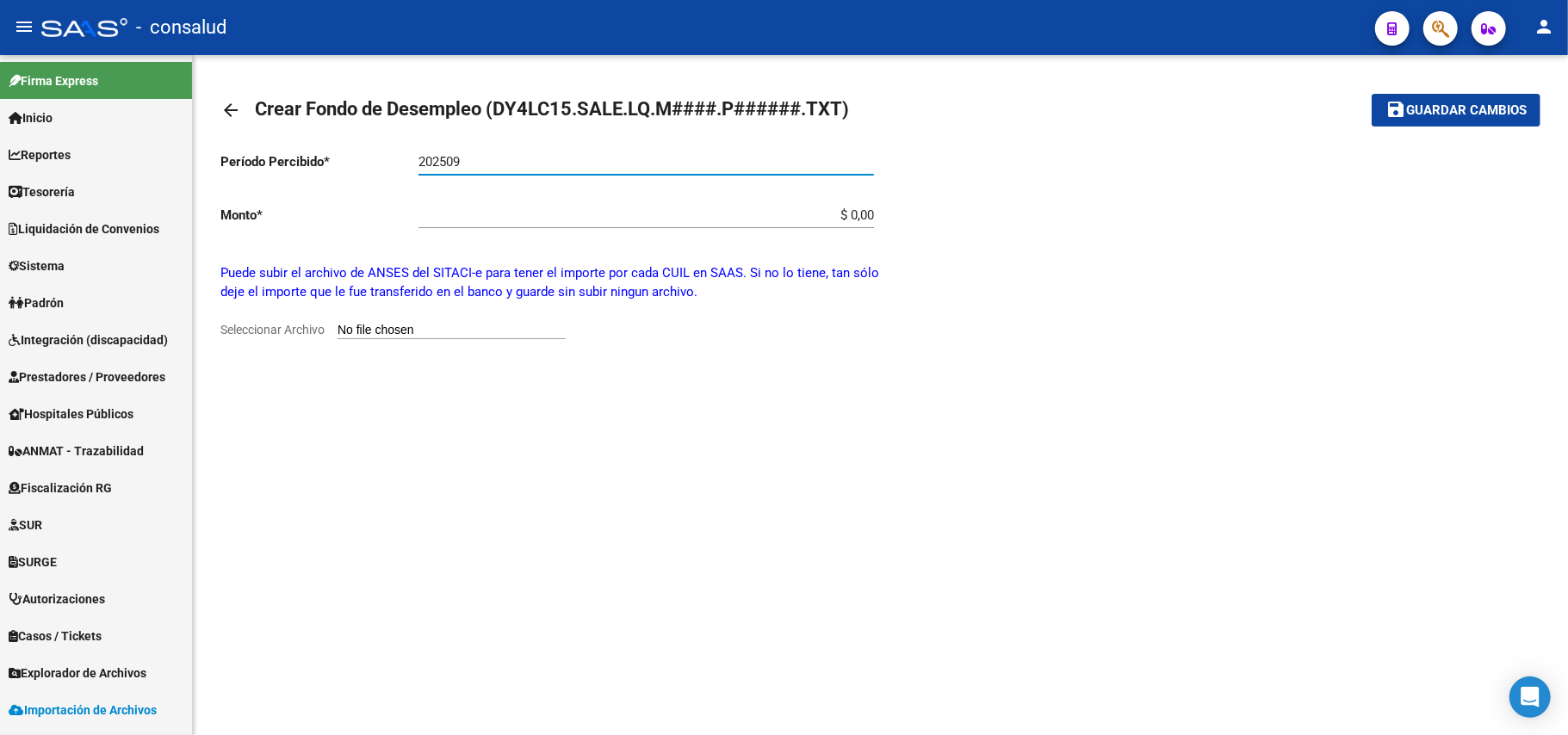
type input "202509"
click at [416, 332] on input "Seleccionar Archivo" at bounding box center [452, 330] width 229 height 16
type input "C:\fakepath\CAPITAS.M2507.P90070.zip.zip"
